Goal: Information Seeking & Learning: Learn about a topic

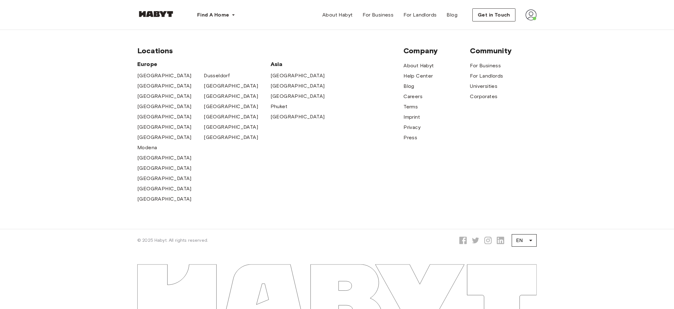
scroll to position [188, 0]
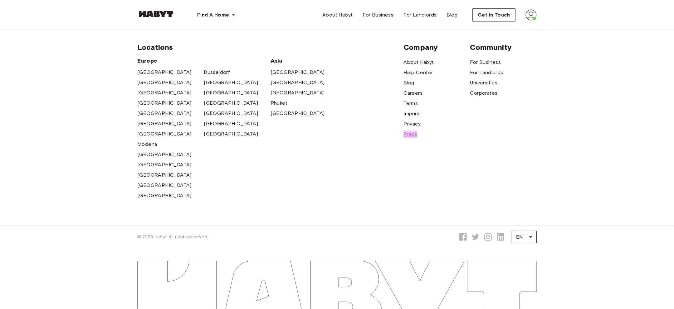
click at [409, 138] on span "Press" at bounding box center [410, 134] width 14 height 7
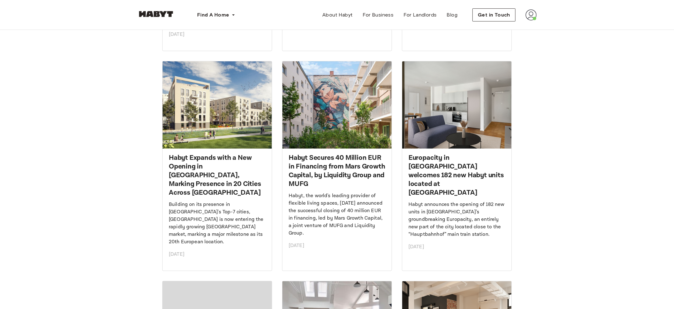
scroll to position [270, 0]
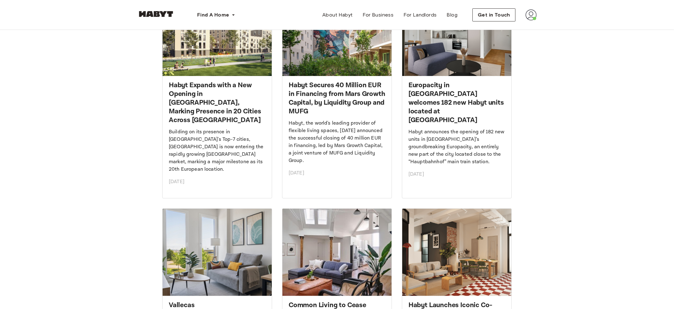
click at [409, 138] on p "Habyt announces the opening of 182 new units in [GEOGRAPHIC_DATA]’s groundbreak…" at bounding box center [456, 146] width 97 height 37
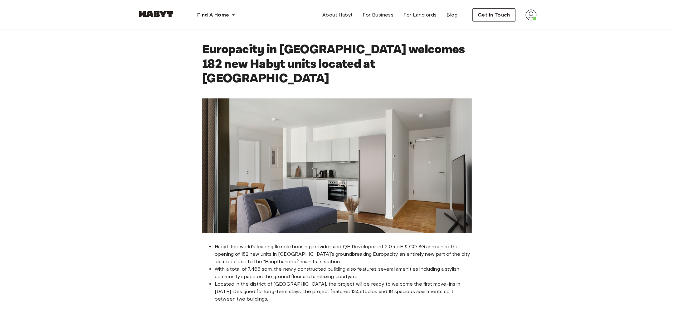
click at [409, 138] on img at bounding box center [336, 166] width 269 height 135
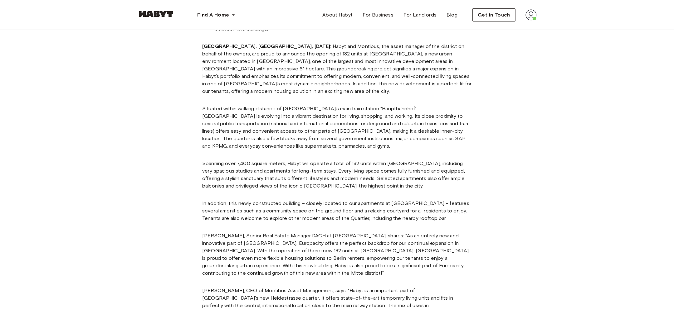
click at [340, 160] on p "Spanning over 7,400 square meters, Habyt will operate a total of 182 units with…" at bounding box center [336, 175] width 269 height 30
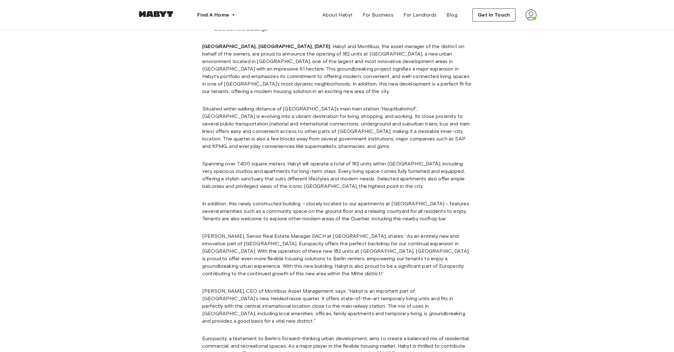
click at [340, 160] on p "Spanning over 7,400 square meters, Habyt will operate a total of 182 units with…" at bounding box center [336, 175] width 269 height 30
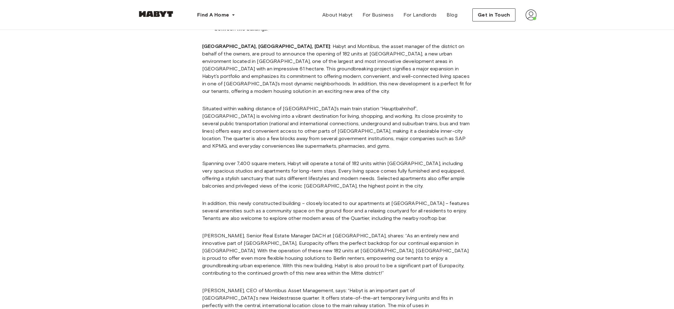
click at [340, 160] on p "Spanning over 7,400 square meters, Habyt will operate a total of 182 units with…" at bounding box center [336, 175] width 269 height 30
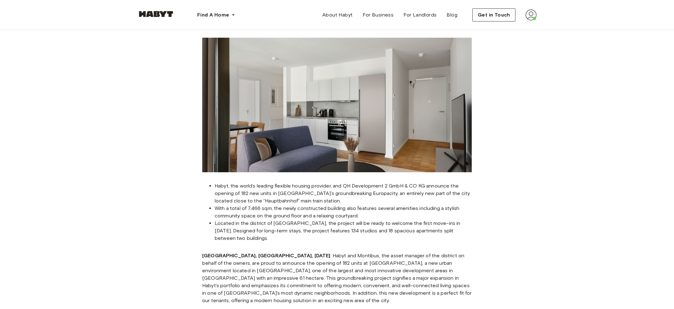
scroll to position [0, 0]
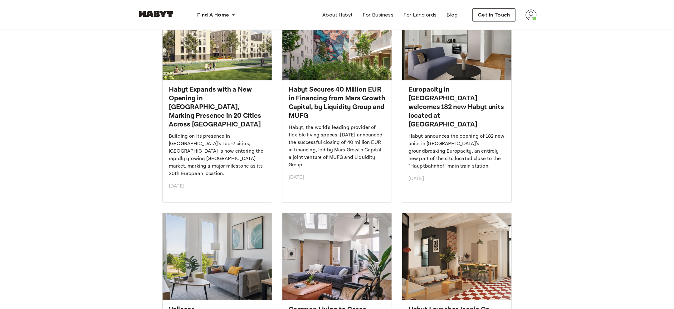
scroll to position [267, 0]
